Goal: Information Seeking & Learning: Learn about a topic

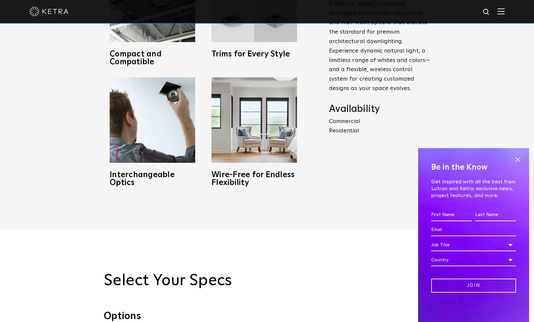
scroll to position [456, 0]
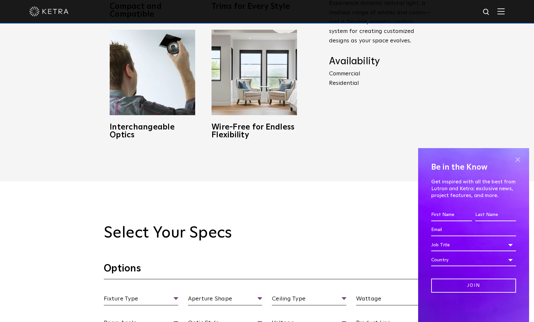
click at [518, 162] on span at bounding box center [518, 160] width 10 height 10
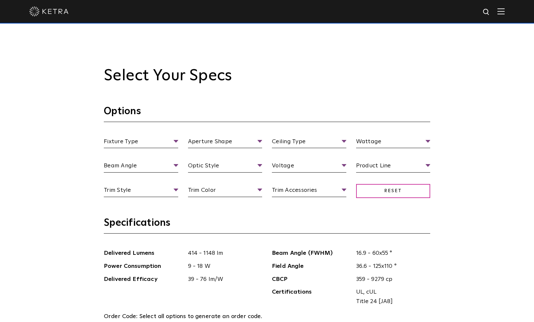
scroll to position [641, 0]
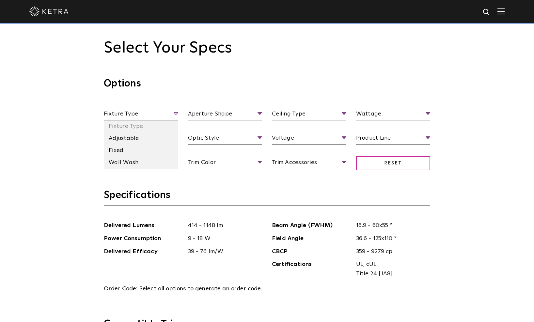
click at [154, 109] on span "Fixture Type" at bounding box center [141, 114] width 74 height 11
click at [131, 148] on li "Fixed" at bounding box center [141, 151] width 74 height 12
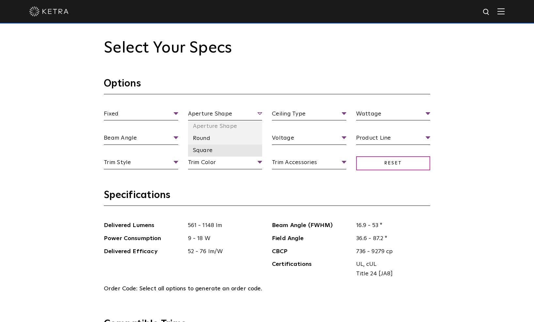
click at [214, 150] on li "Square" at bounding box center [225, 151] width 74 height 12
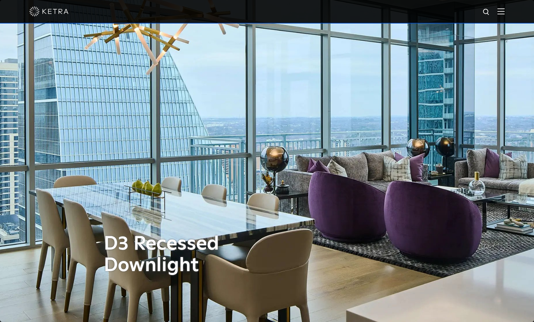
scroll to position [0, 0]
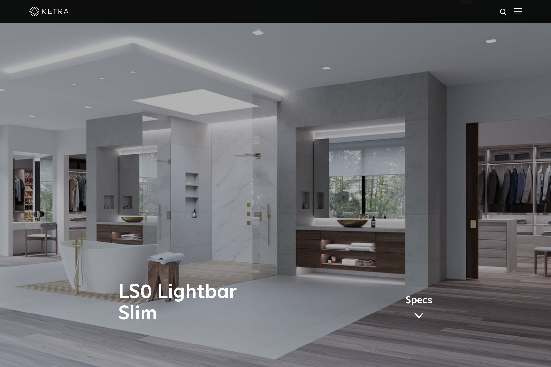
click at [54, 11] on img at bounding box center [48, 12] width 39 height 10
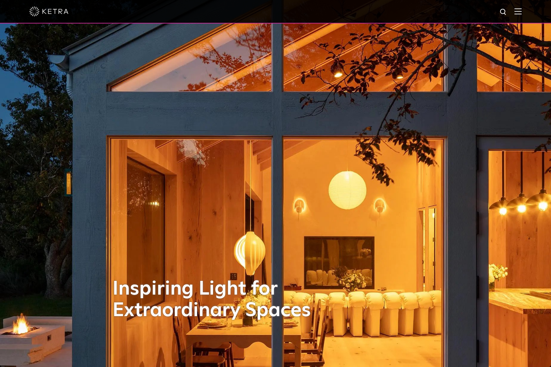
click at [522, 11] on img at bounding box center [518, 11] width 7 height 6
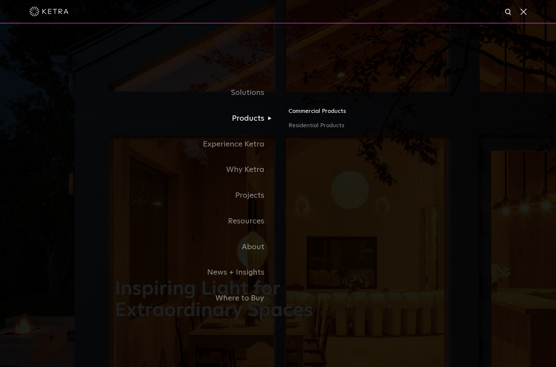
click at [308, 111] on link "Commercial Products" at bounding box center [365, 114] width 153 height 14
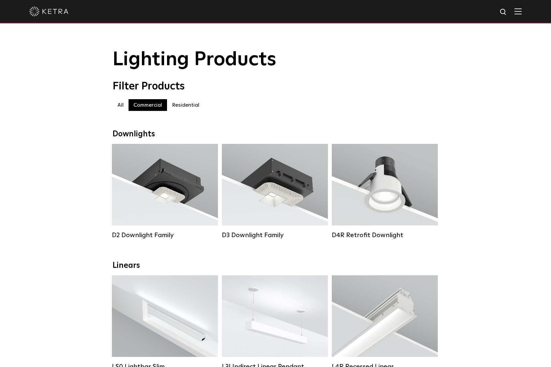
click at [189, 103] on label "Residential" at bounding box center [185, 105] width 37 height 12
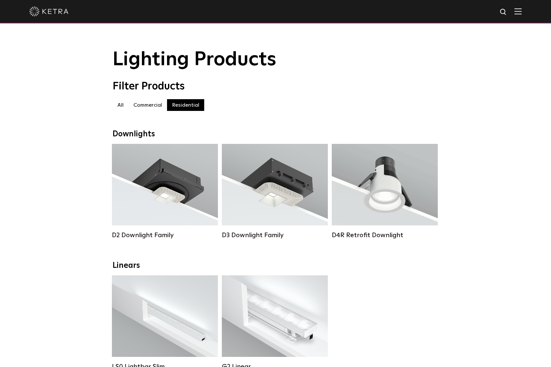
click at [149, 104] on label "Commercial" at bounding box center [148, 105] width 39 height 12
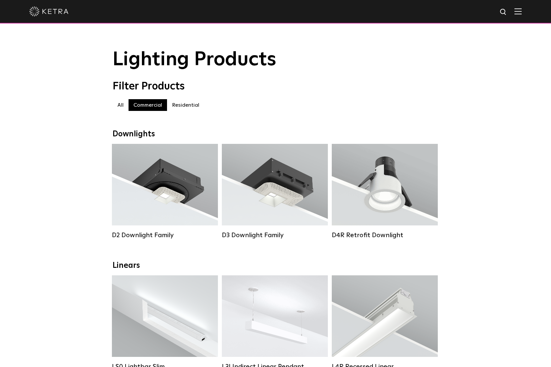
click at [186, 105] on label "Residential" at bounding box center [185, 105] width 37 height 12
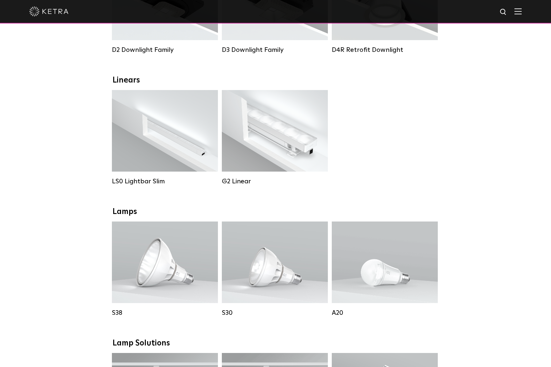
scroll to position [184, 0]
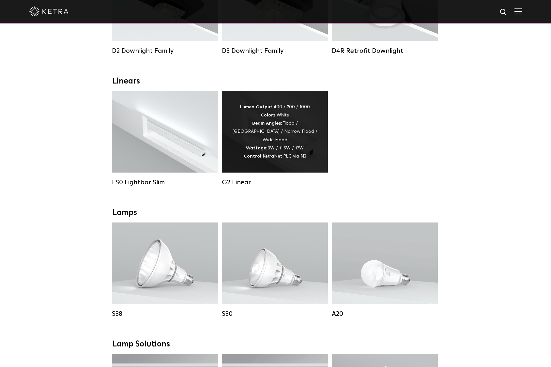
click at [308, 123] on div "Lumen Output: 400 / 700 / 1000 Colors: White Beam Angles: Flood / [GEOGRAPHIC_D…" at bounding box center [275, 131] width 87 height 57
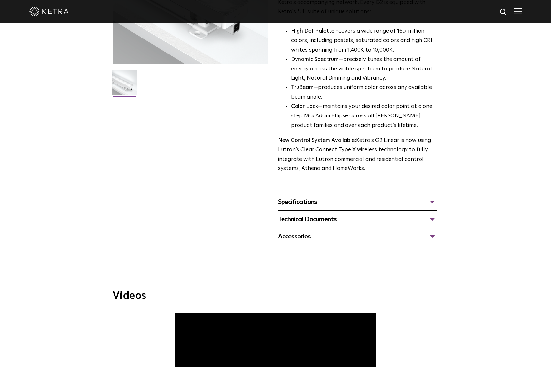
scroll to position [170, 0]
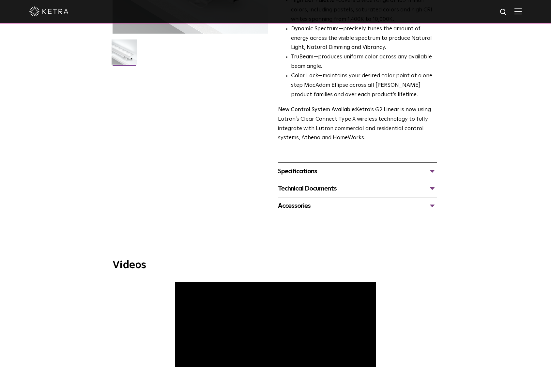
click at [306, 172] on div "Specifications" at bounding box center [357, 171] width 159 height 10
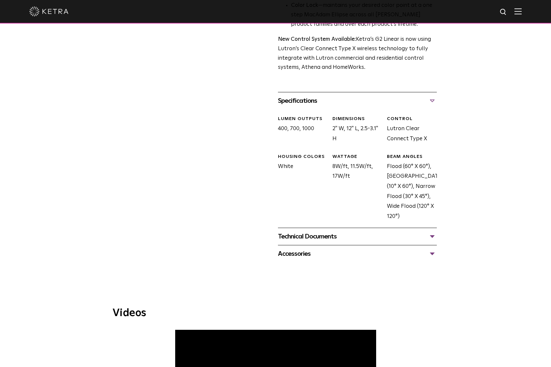
scroll to position [247, 0]
